Goal: Navigation & Orientation: Find specific page/section

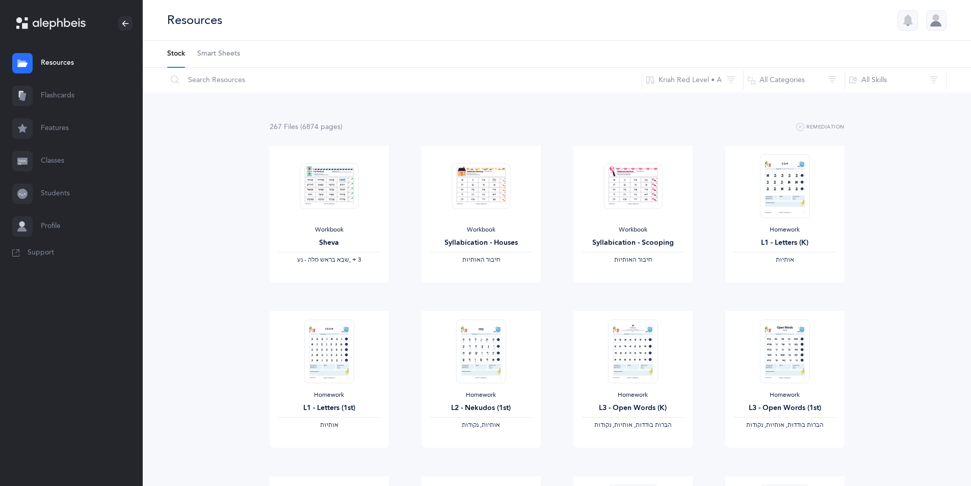
click at [57, 161] on link "Classes" at bounding box center [71, 161] width 143 height 33
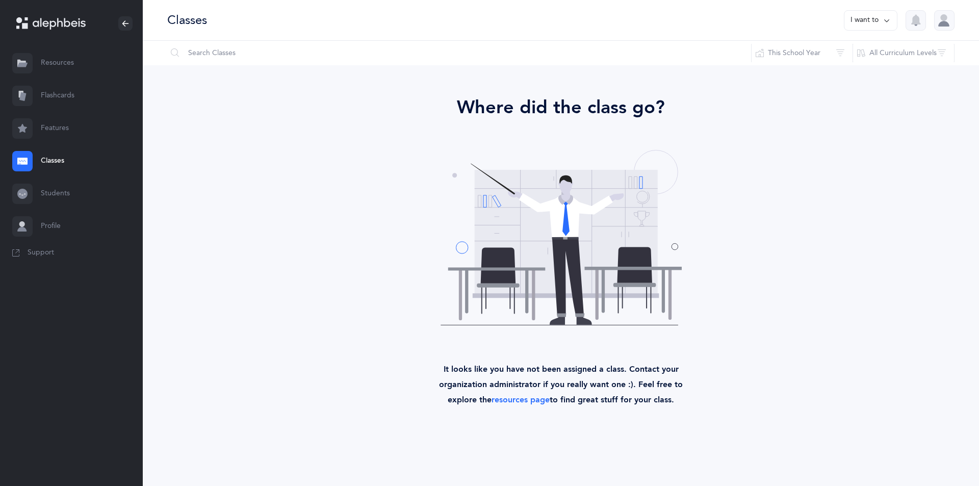
click at [69, 190] on link "Students" at bounding box center [71, 193] width 143 height 33
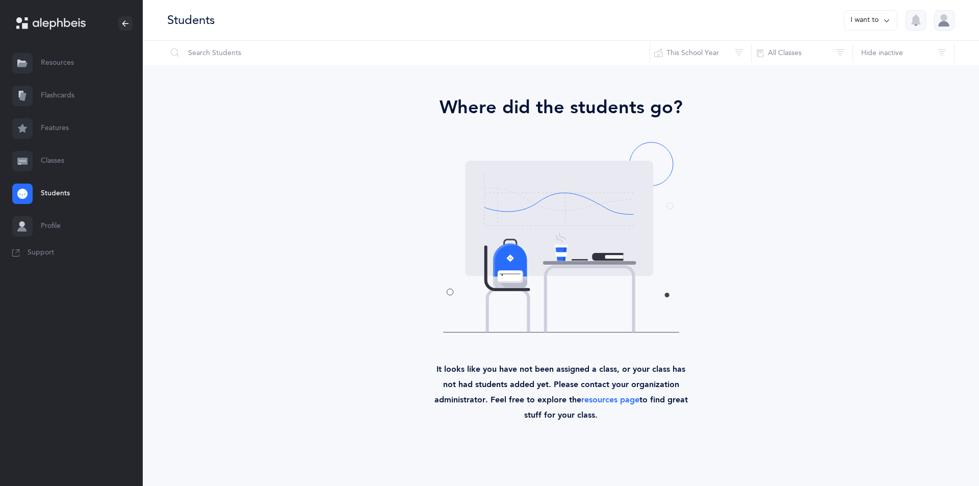
click at [64, 165] on link "Classes" at bounding box center [71, 161] width 143 height 33
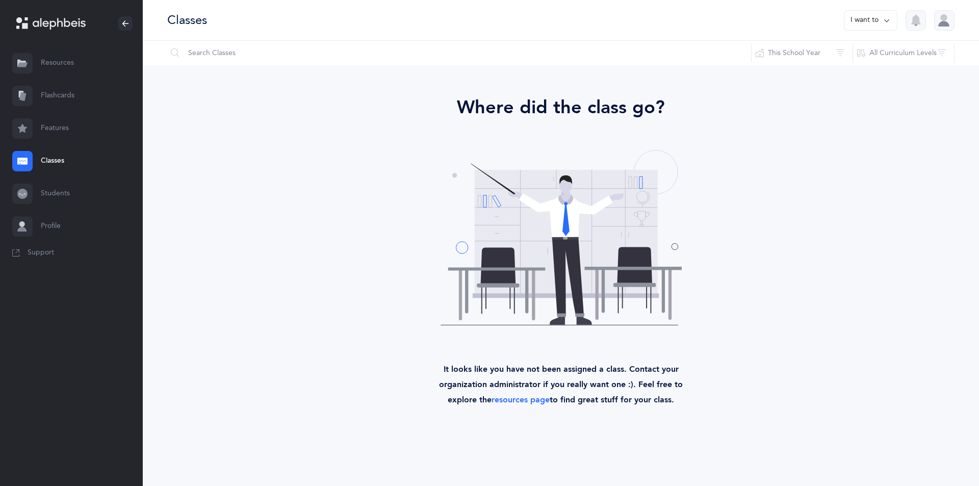
click at [48, 90] on link "Flashcards" at bounding box center [71, 96] width 143 height 33
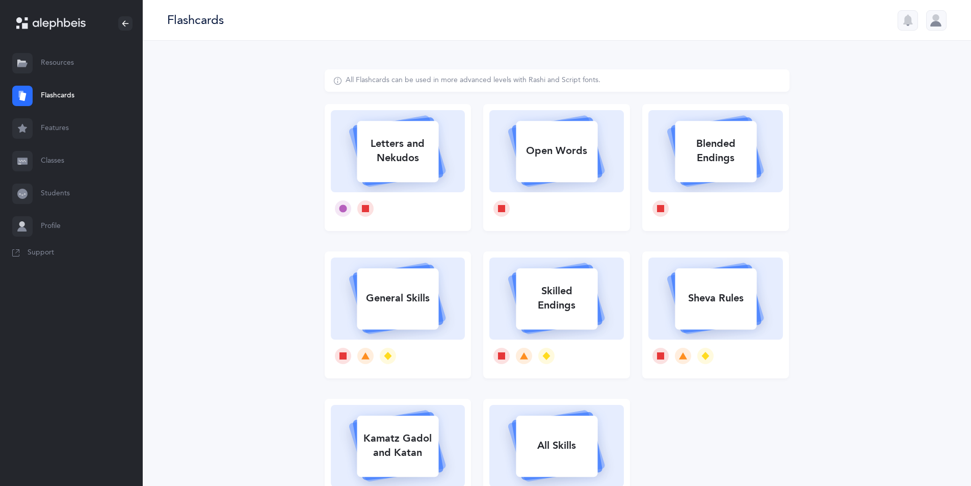
click at [550, 155] on div "Open Words" at bounding box center [557, 151] width 82 height 27
select select
select select "single"
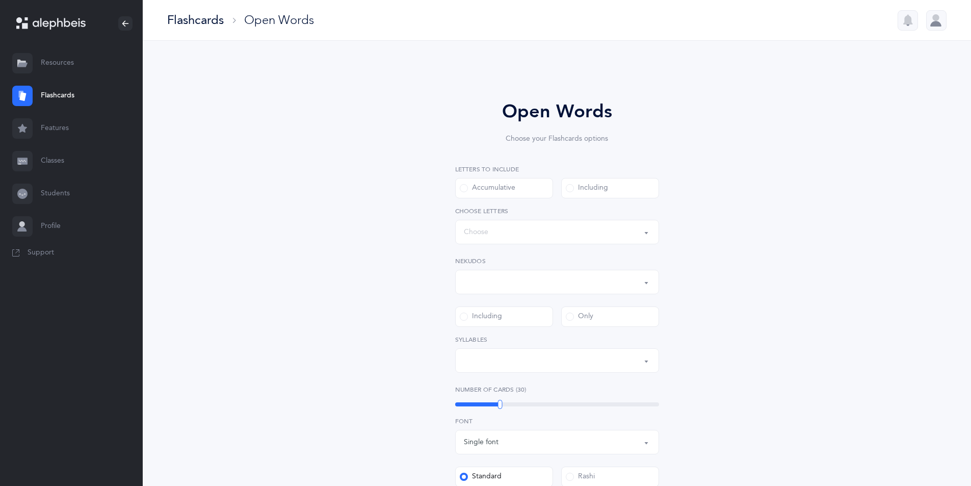
select select "all"
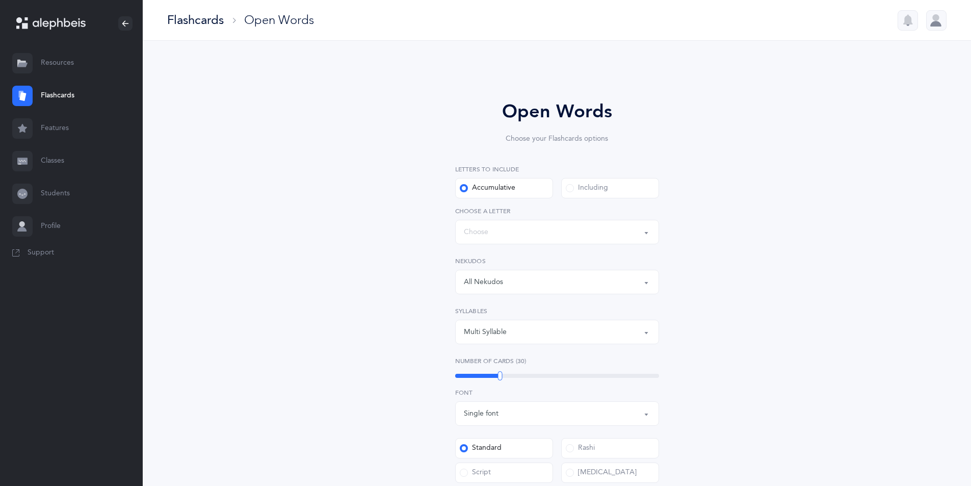
click at [61, 59] on link "Resources" at bounding box center [71, 63] width 143 height 33
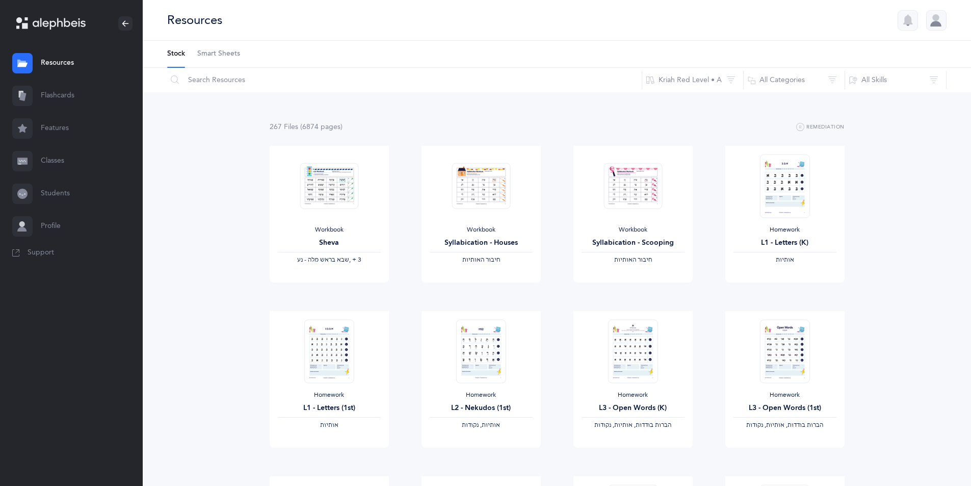
click at [217, 58] on span "Smart Sheets" at bounding box center [218, 54] width 43 height 10
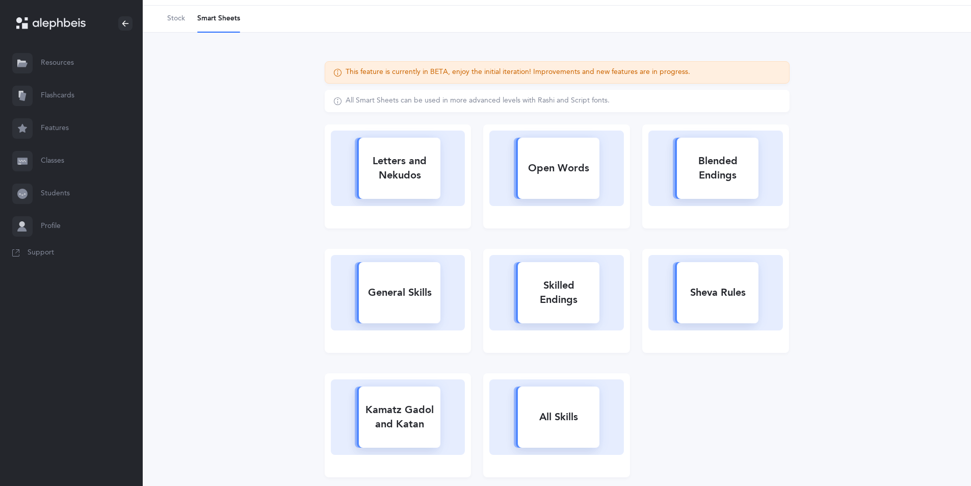
scroll to position [88, 0]
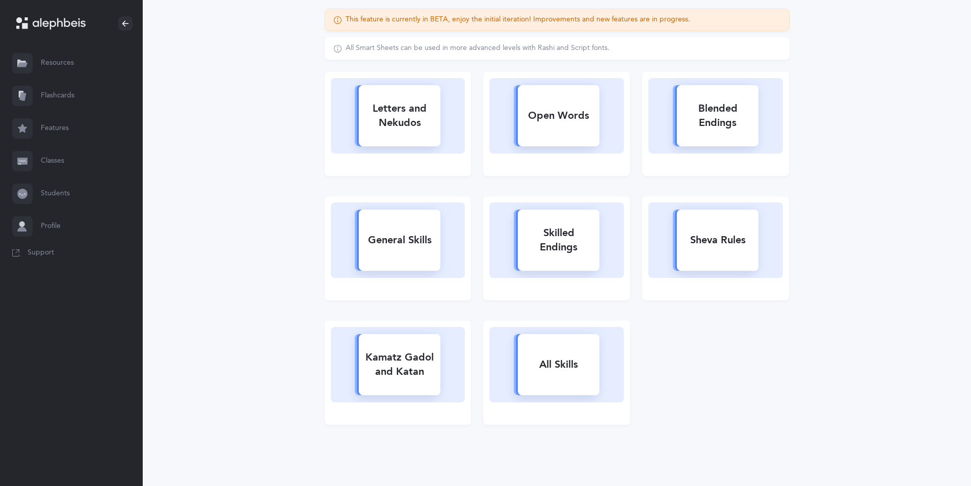
click at [578, 363] on div "All Skills" at bounding box center [559, 364] width 82 height 27
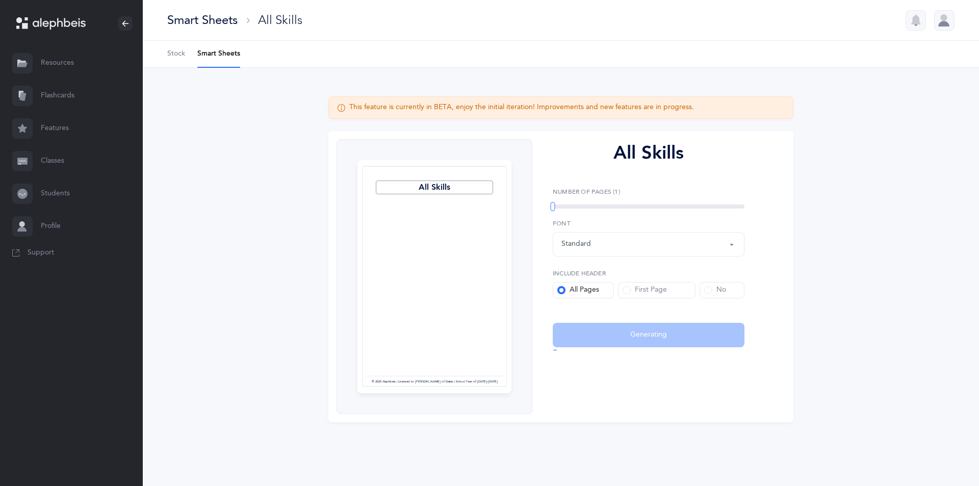
select select
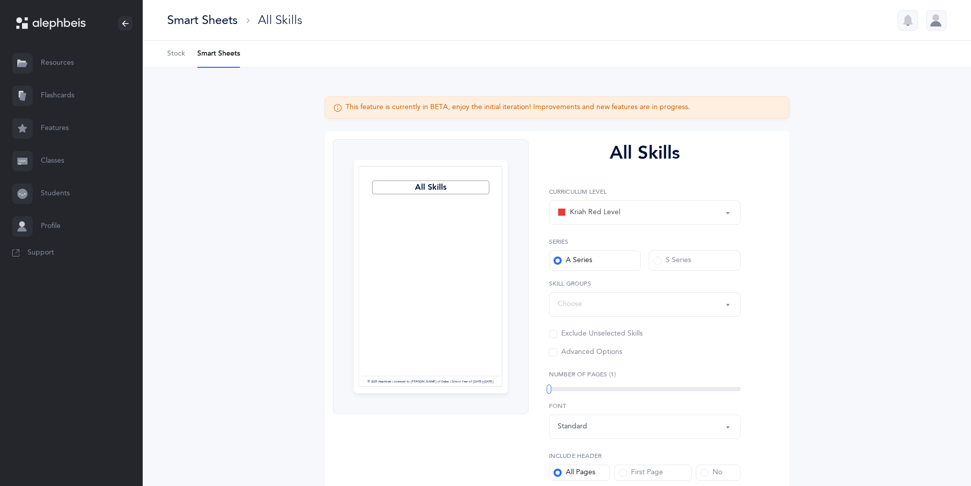
click at [67, 199] on link "Students" at bounding box center [71, 193] width 143 height 33
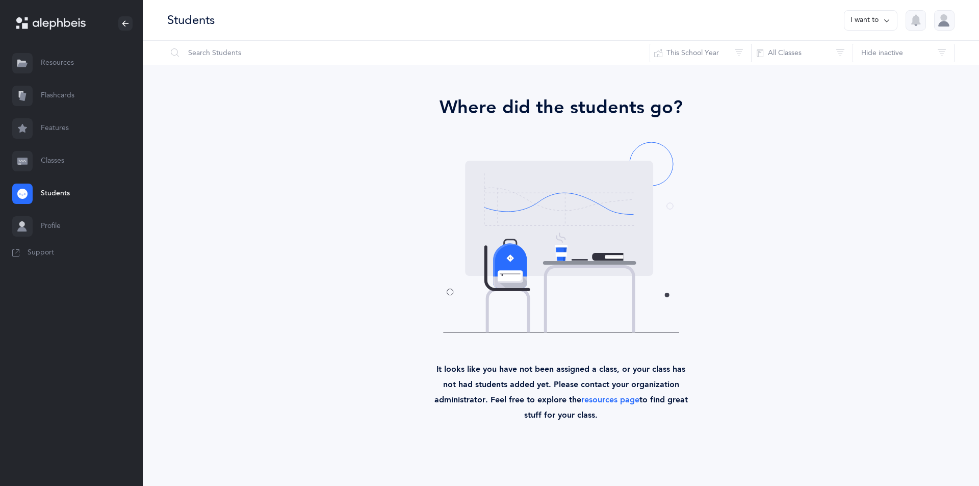
drag, startPoint x: 873, startPoint y: 19, endPoint x: 870, endPoint y: 30, distance: 10.5
click at [873, 20] on button "I want to" at bounding box center [871, 20] width 54 height 20
click at [67, 69] on link "Resources" at bounding box center [71, 63] width 143 height 33
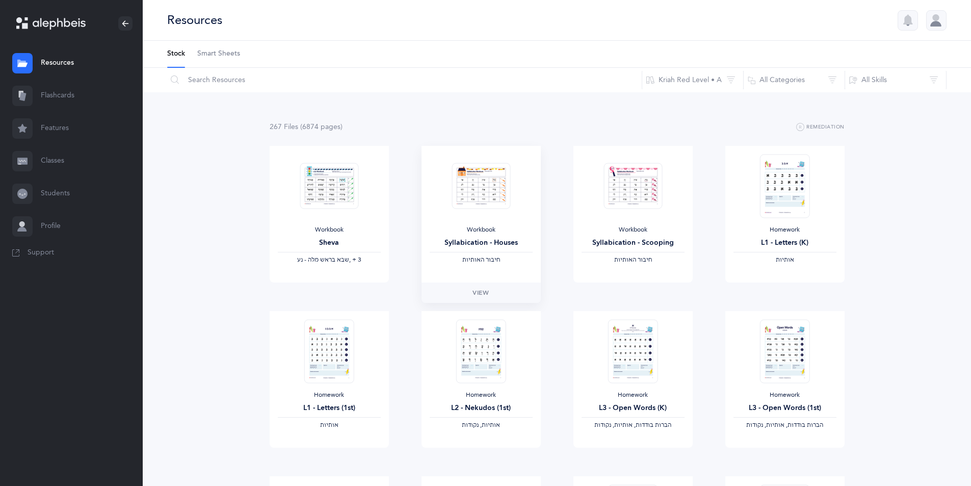
click at [488, 195] on img at bounding box center [481, 186] width 59 height 46
click at [484, 291] on span "View" at bounding box center [481, 292] width 16 height 9
